Goal: Transaction & Acquisition: Download file/media

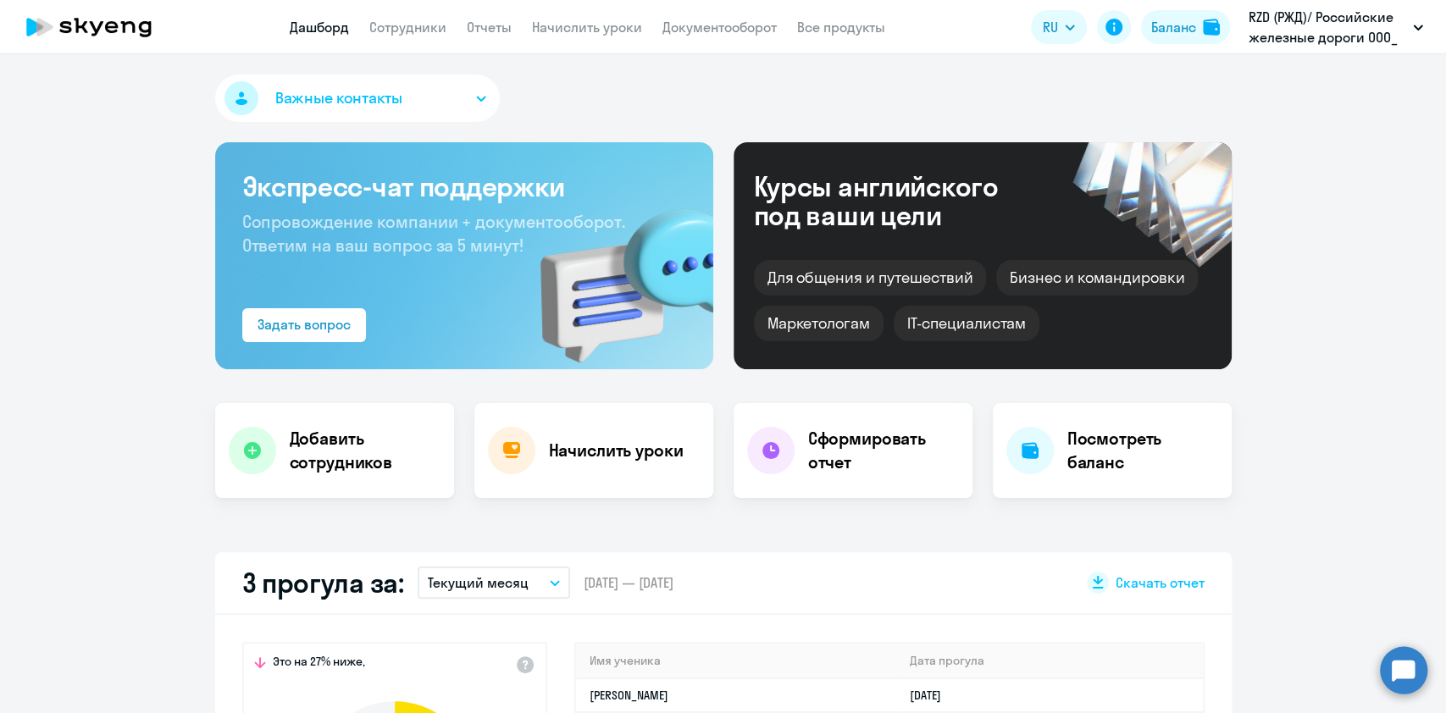
click at [696, 37] on app-header "Дашборд Сотрудники Отчеты Начислить уроки Документооборот Все продукты Дашборд …" at bounding box center [723, 27] width 1446 height 54
click at [703, 25] on link "Документооборот" at bounding box center [720, 27] width 114 height 17
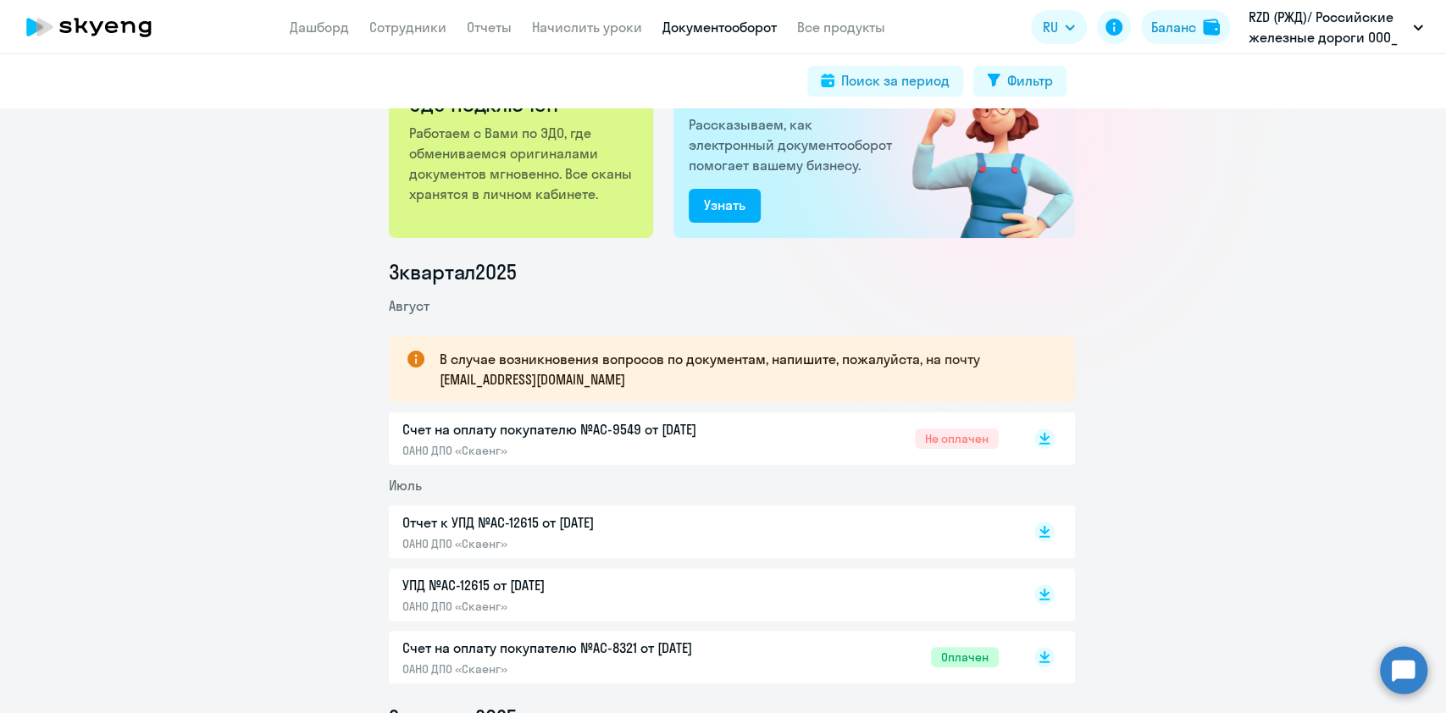
scroll to position [113, 0]
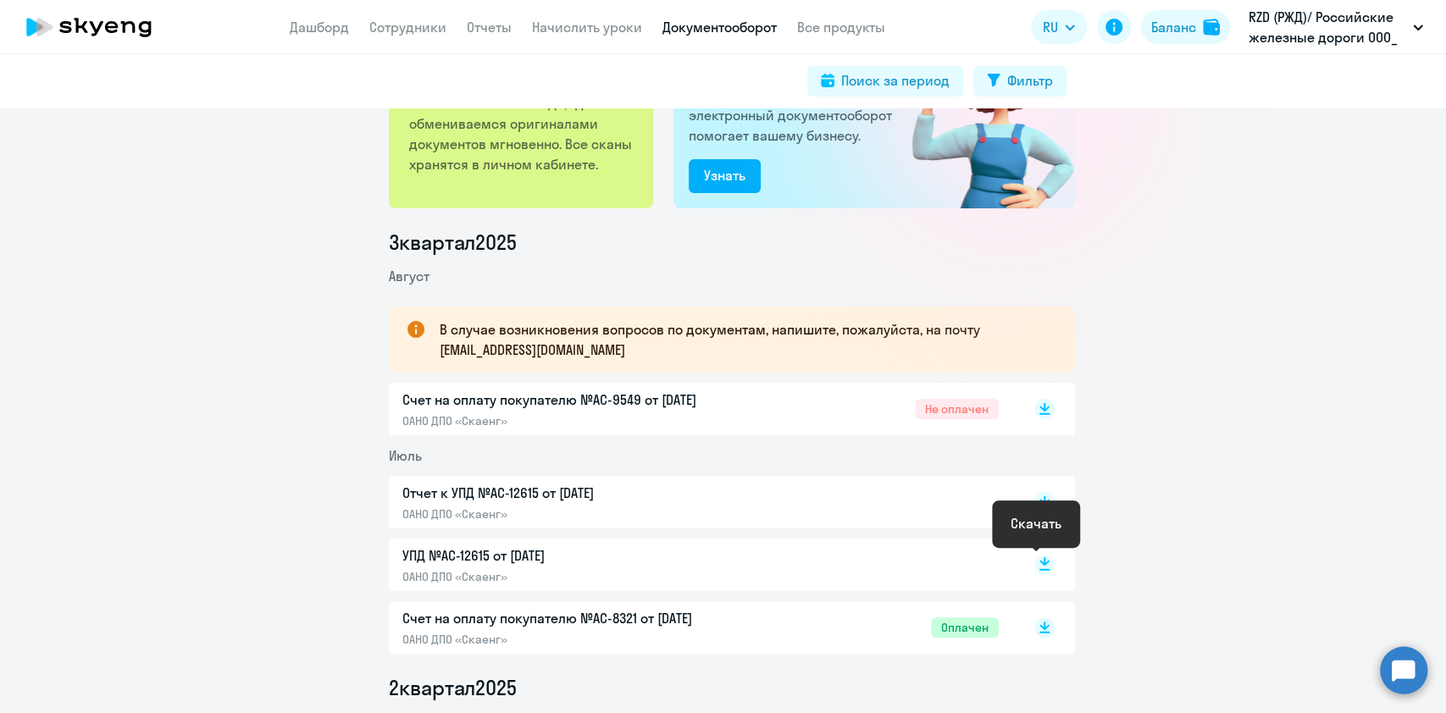
click at [1040, 563] on icon at bounding box center [1045, 561] width 10 height 8
click at [1034, 505] on rect at bounding box center [1044, 502] width 20 height 20
click at [1037, 412] on rect at bounding box center [1044, 409] width 20 height 20
